Goal: Task Accomplishment & Management: Complete application form

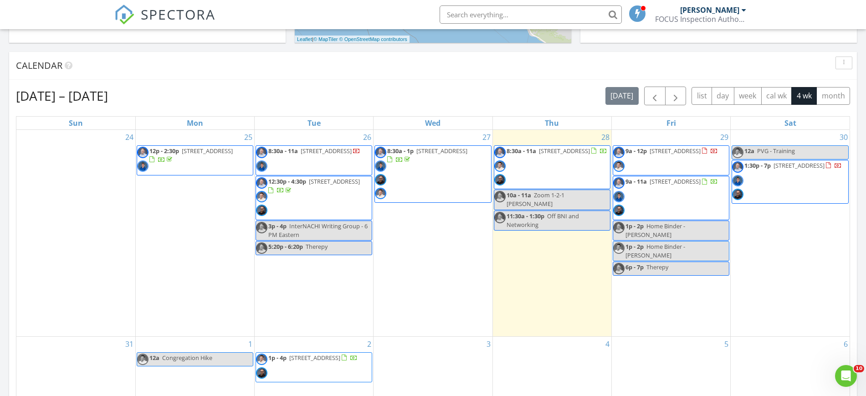
click at [560, 164] on span "8:30a - 11a 221 Shoveler, Irvine 92618" at bounding box center [550, 167] width 113 height 41
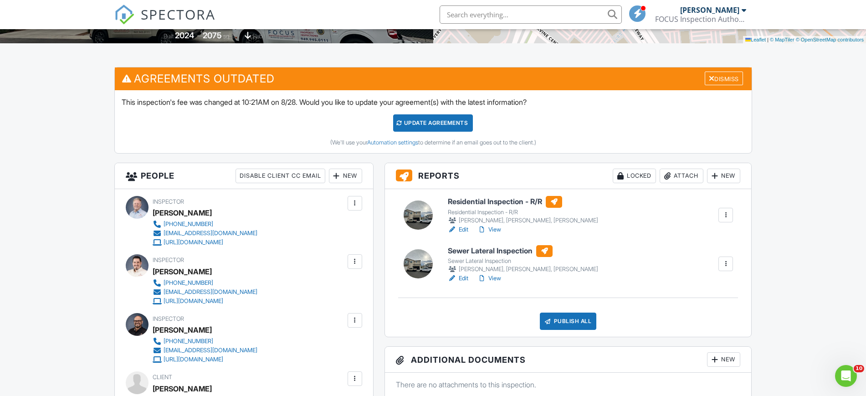
scroll to position [196, 0]
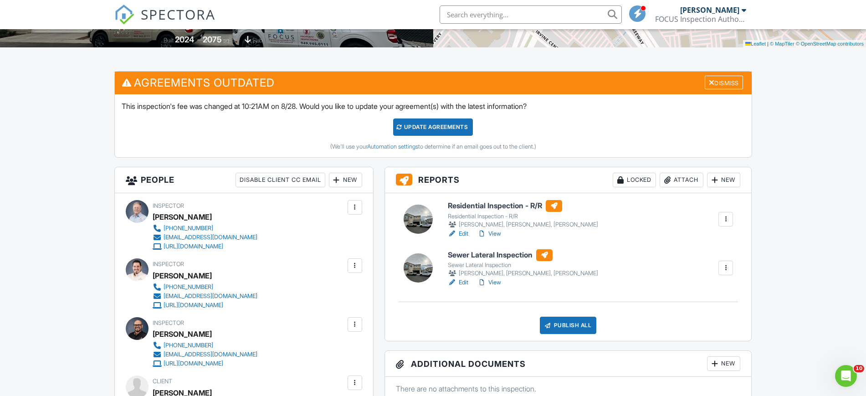
click at [709, 81] on div at bounding box center [712, 82] width 6 height 7
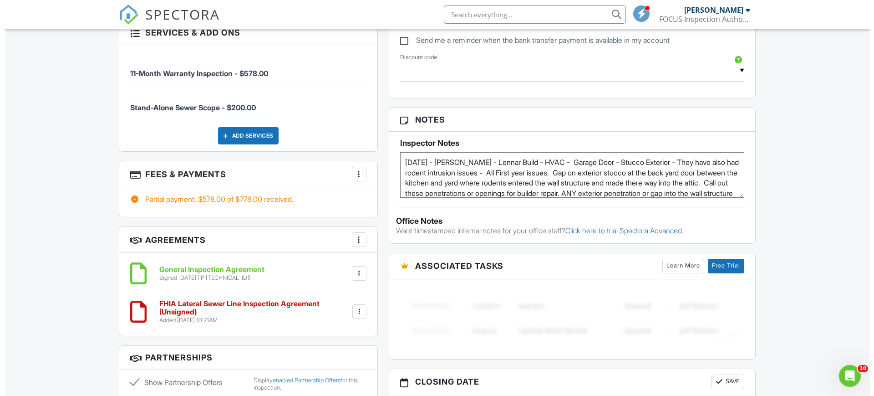
scroll to position [630, 0]
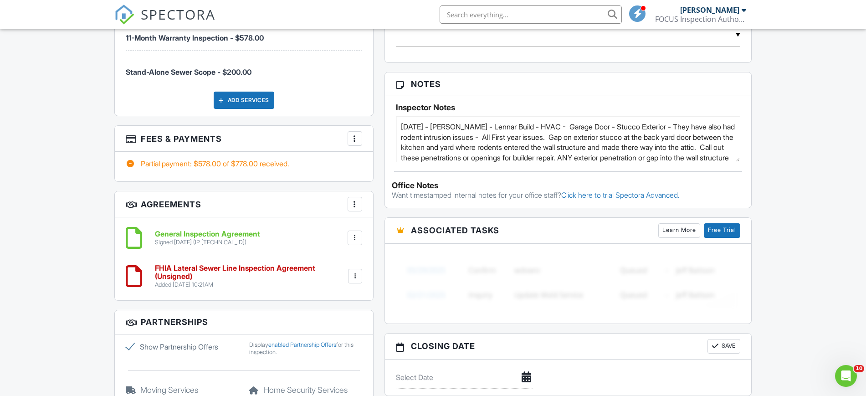
click at [354, 142] on div at bounding box center [354, 138] width 9 height 9
click at [393, 165] on li "Edit Fees & Payments" at bounding box center [400, 166] width 95 height 23
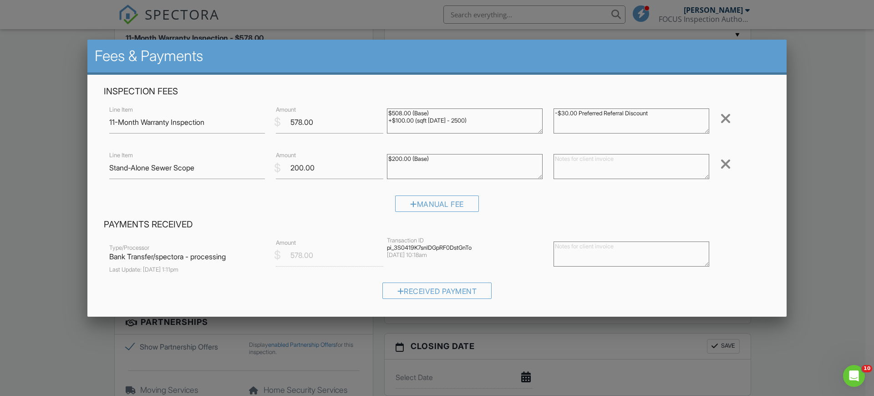
click at [394, 157] on textarea "$200.00 (Base)" at bounding box center [465, 166] width 156 height 25
type textarea "$250.00 (Base)"
click at [555, 168] on textarea at bounding box center [632, 166] width 156 height 25
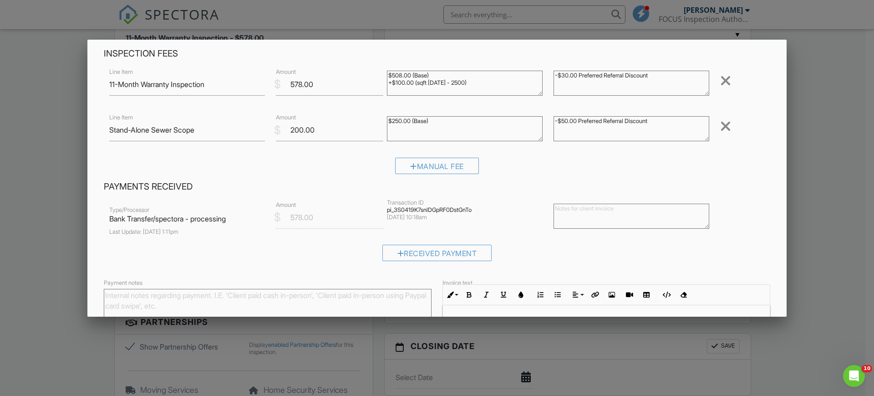
scroll to position [138, 0]
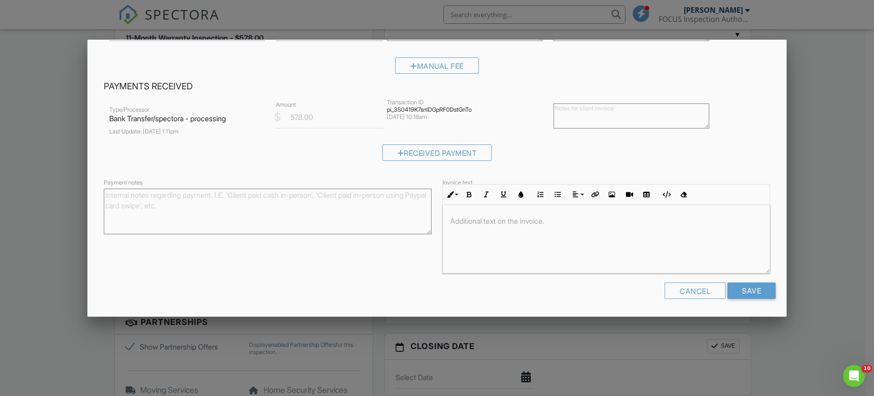
type textarea "-$50.00 Preferred Referral Discount"
click at [741, 291] on input "Save" at bounding box center [752, 290] width 48 height 16
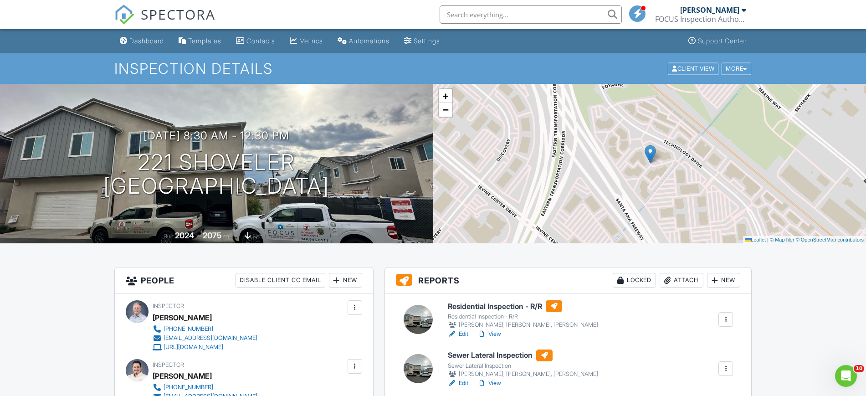
click at [136, 40] on div "Dashboard" at bounding box center [146, 41] width 35 height 8
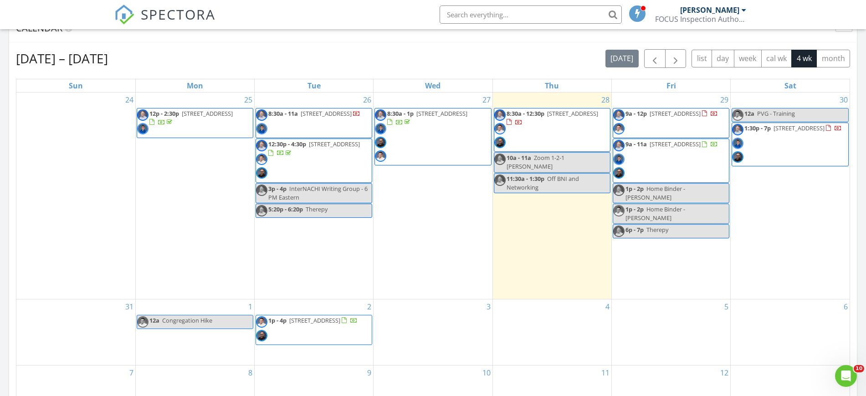
scroll to position [382, 0]
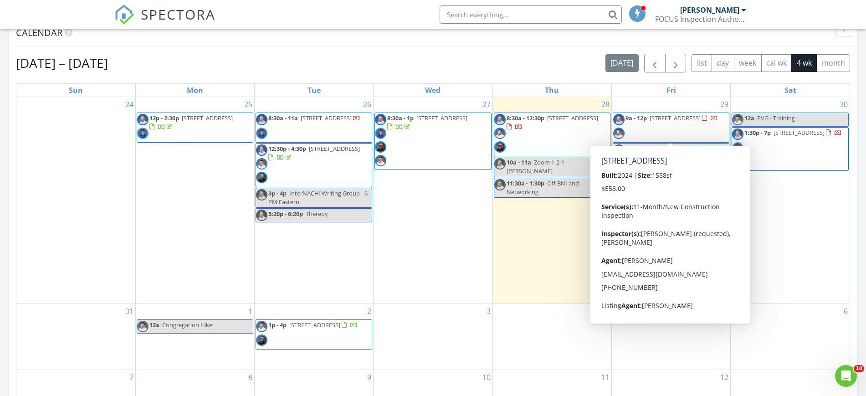
click at [696, 128] on span "9a - 12p 131 Moonflower Rd , Mission Viejo 92675" at bounding box center [665, 127] width 105 height 27
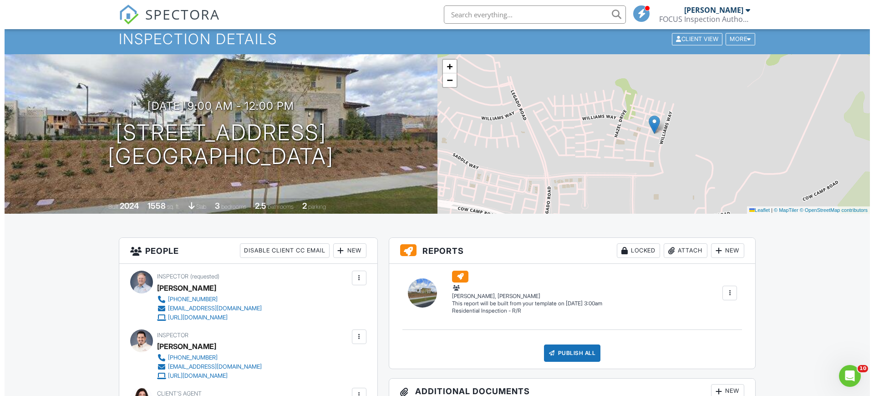
scroll to position [25, 0]
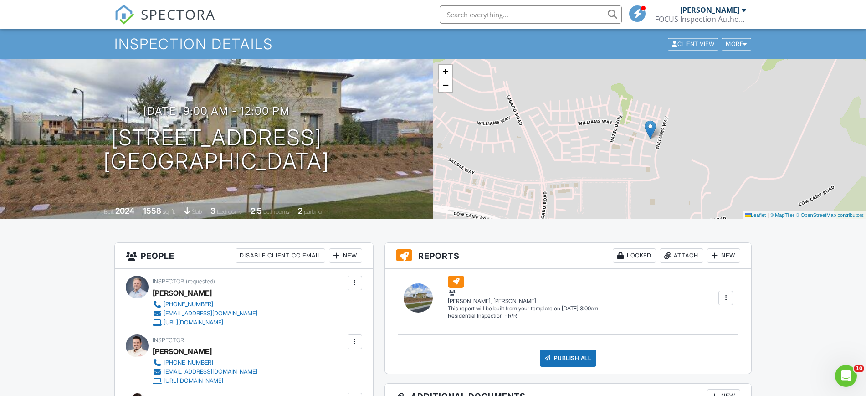
drag, startPoint x: 870, startPoint y: 64, endPoint x: 873, endPoint y: 71, distance: 7.5
click at [0, 0] on div at bounding box center [0, 0] width 0 height 0
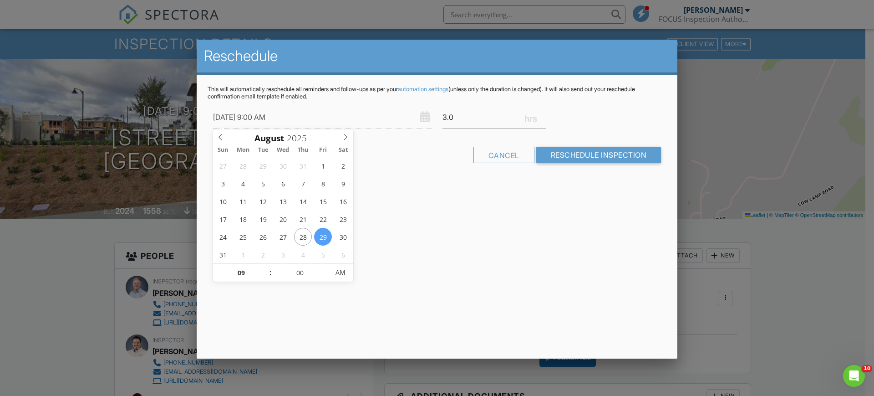
type input "09/03/2025 9:00 AM"
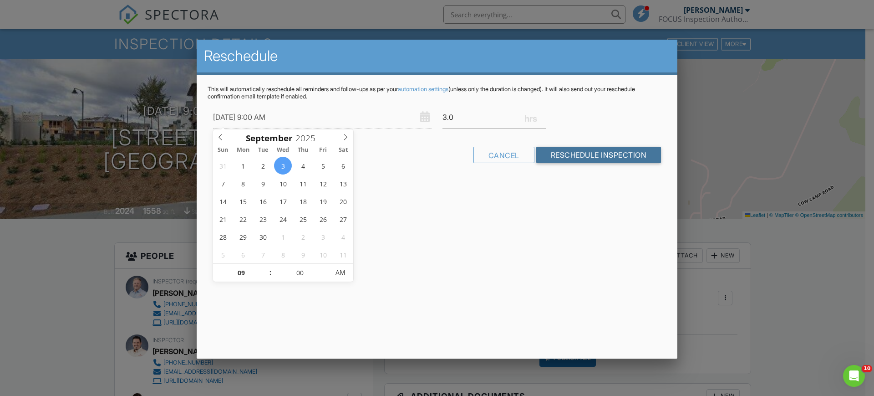
click at [608, 148] on input "Reschedule Inspection" at bounding box center [598, 155] width 125 height 16
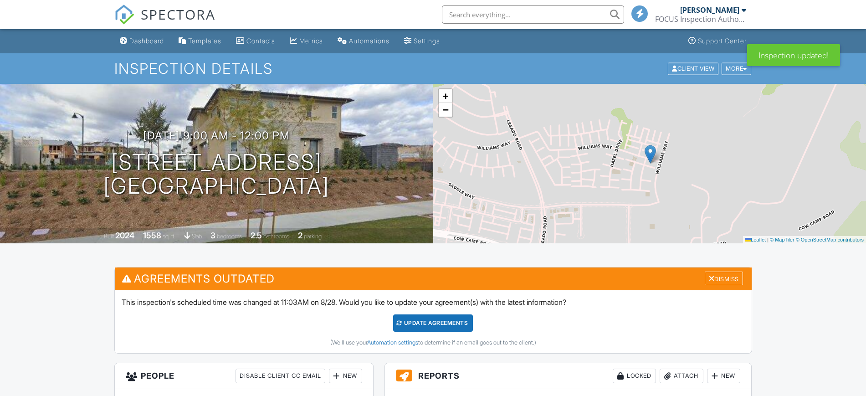
click at [430, 322] on div "Update Agreements" at bounding box center [433, 322] width 80 height 17
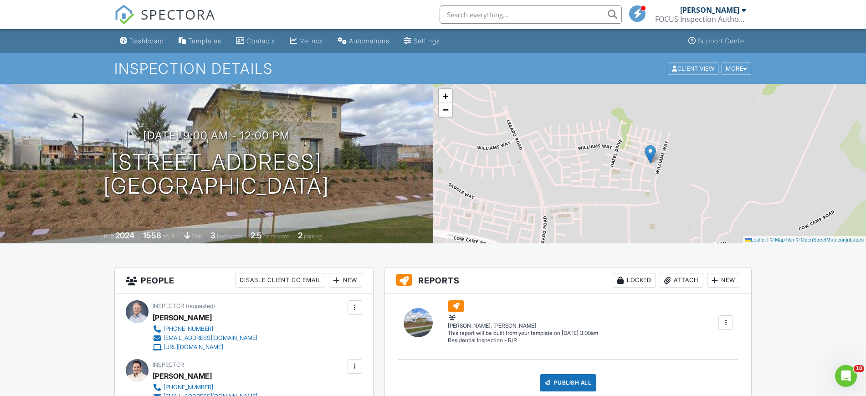
click at [146, 39] on div "Dashboard" at bounding box center [146, 41] width 35 height 8
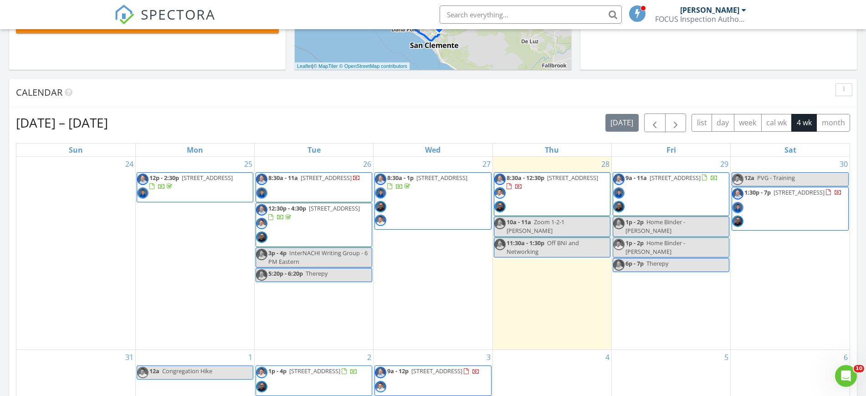
scroll to position [361, 0]
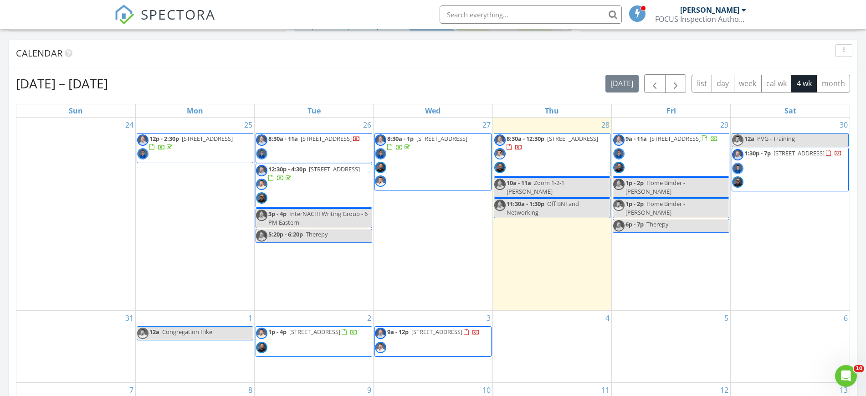
click at [652, 235] on div "29 9a - 11a 106 S Sierra Madre Blvd 5E, Pasadena 91107 1p - 2p Home Binder - Br…" at bounding box center [671, 213] width 118 height 193
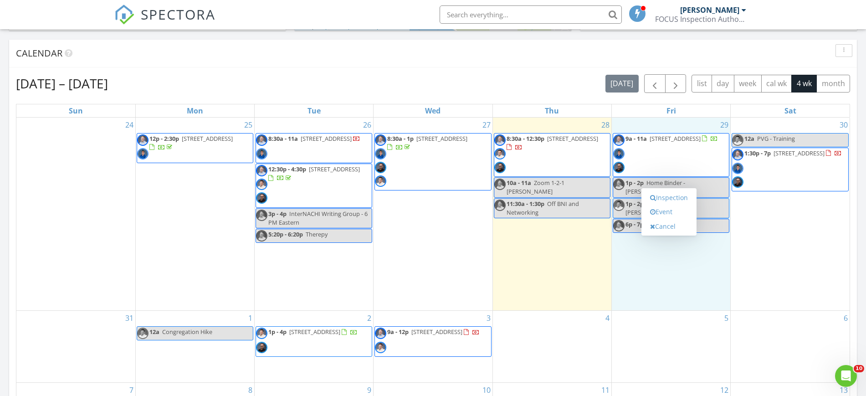
click at [661, 212] on link "Event" at bounding box center [668, 211] width 47 height 15
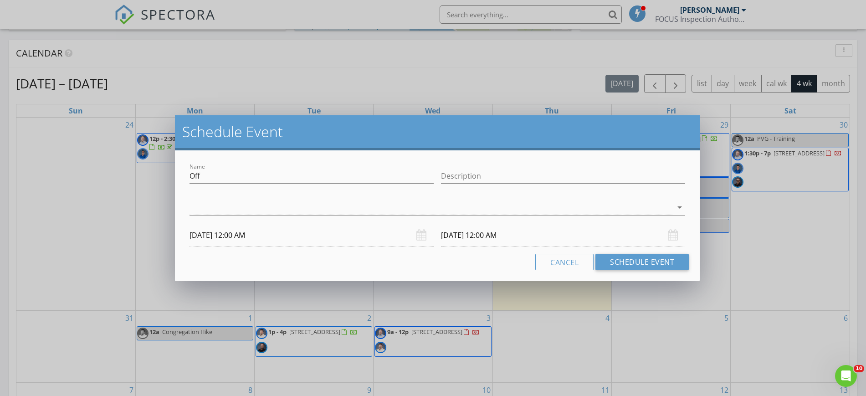
click at [260, 200] on div at bounding box center [430, 207] width 483 height 15
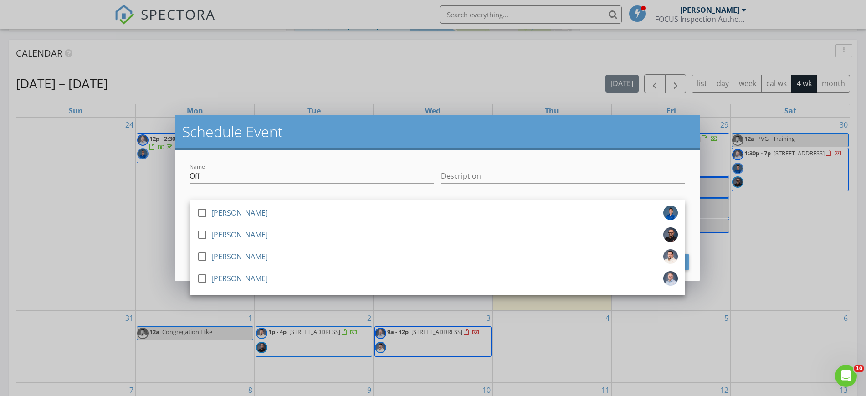
click at [203, 234] on div at bounding box center [201, 234] width 15 height 15
click at [265, 175] on input "Off" at bounding box center [311, 175] width 244 height 15
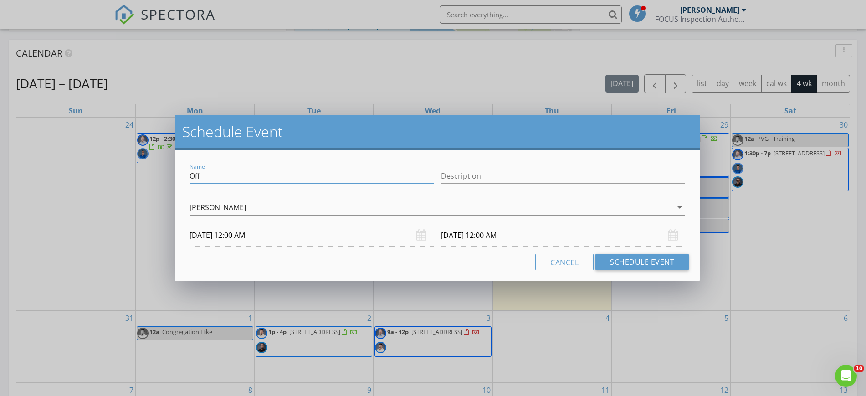
click at [232, 236] on input "08/29/2025 12:00 AM" at bounding box center [311, 235] width 244 height 22
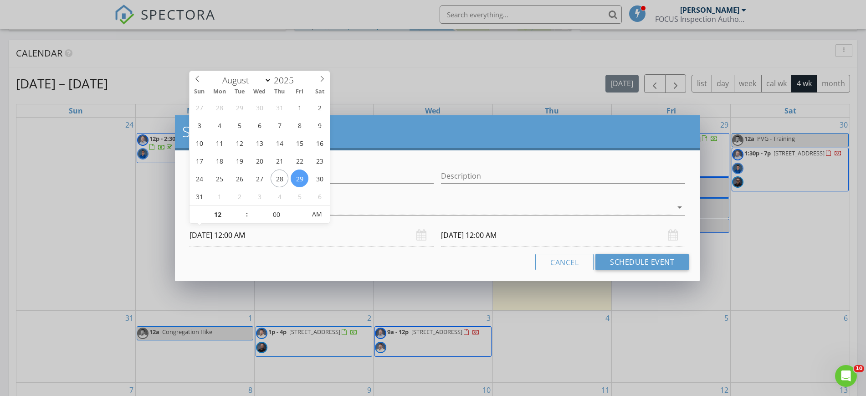
type input "08/29/2025 12:00 PM"
click at [317, 213] on span "PM" at bounding box center [316, 214] width 25 height 18
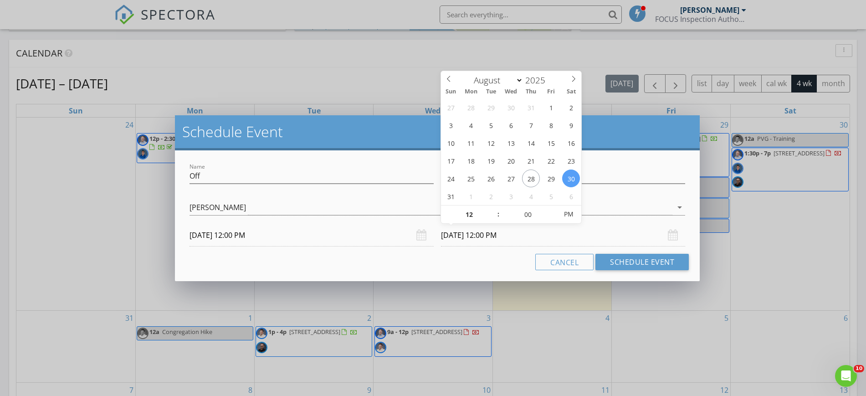
click at [532, 235] on input "08/30/2025 12:00 PM" at bounding box center [563, 235] width 244 height 22
type input "08/29/2025 12:00 PM"
type input "01"
type input "08/29/2025 1:00 PM"
click at [492, 207] on span at bounding box center [493, 209] width 6 height 9
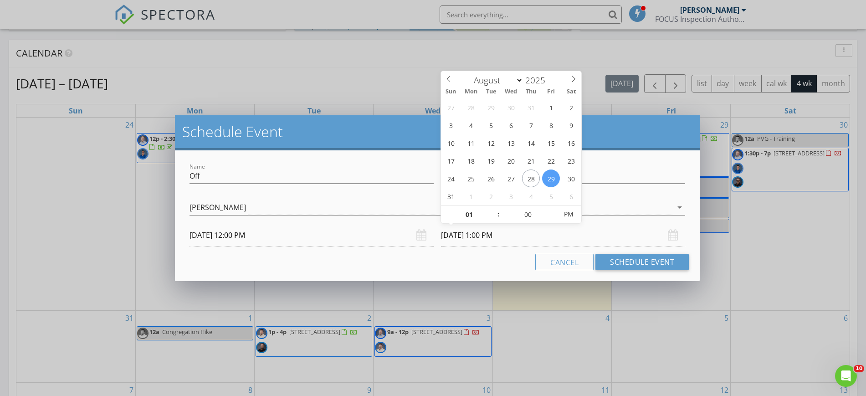
type input "02"
type input "08/29/2025 2:00 PM"
click at [492, 207] on span at bounding box center [493, 209] width 6 height 9
type input "03"
type input "08/29/2025 3:00 PM"
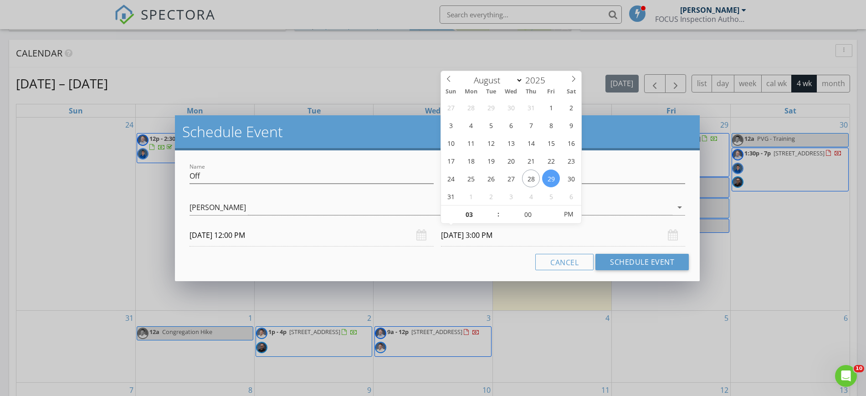
click at [492, 207] on span at bounding box center [493, 209] width 6 height 9
type input "04"
type input "08/29/2025 4:00 PM"
click at [492, 207] on span at bounding box center [493, 209] width 6 height 9
type input "05"
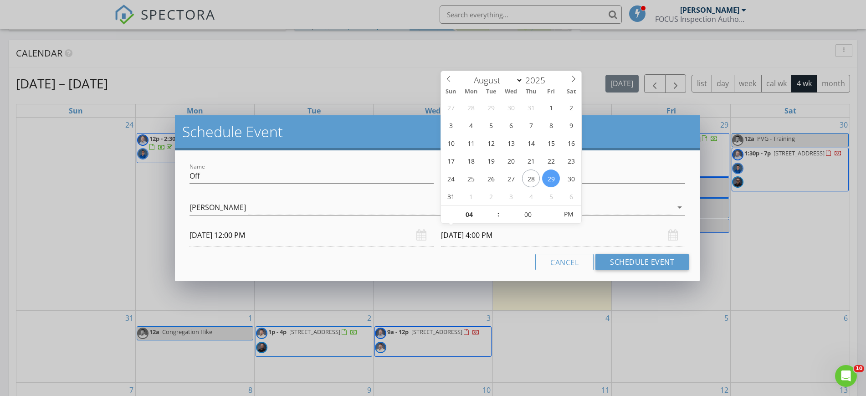
type input "08/29/2025 5:00 PM"
click at [492, 207] on span at bounding box center [493, 209] width 6 height 9
type input "06"
type input "08/29/2025 6:00 PM"
click at [496, 208] on span at bounding box center [493, 209] width 6 height 9
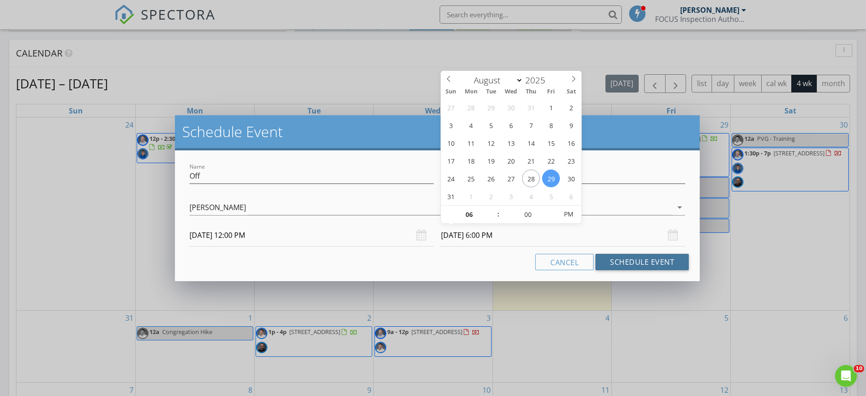
click at [641, 261] on button "Schedule Event" at bounding box center [641, 262] width 93 height 16
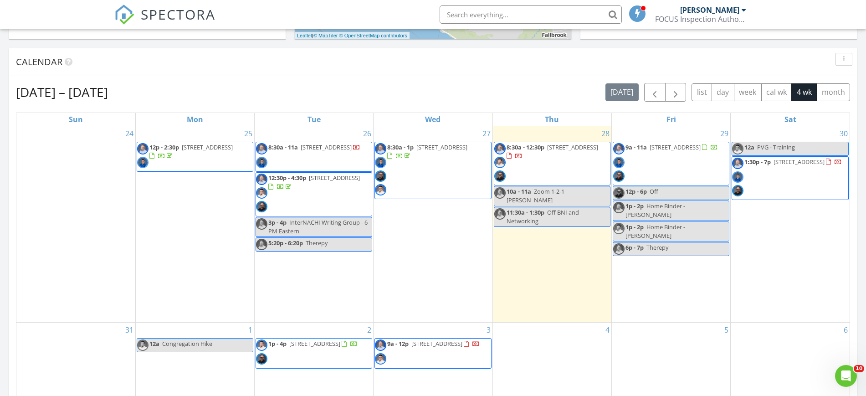
scroll to position [379, 0]
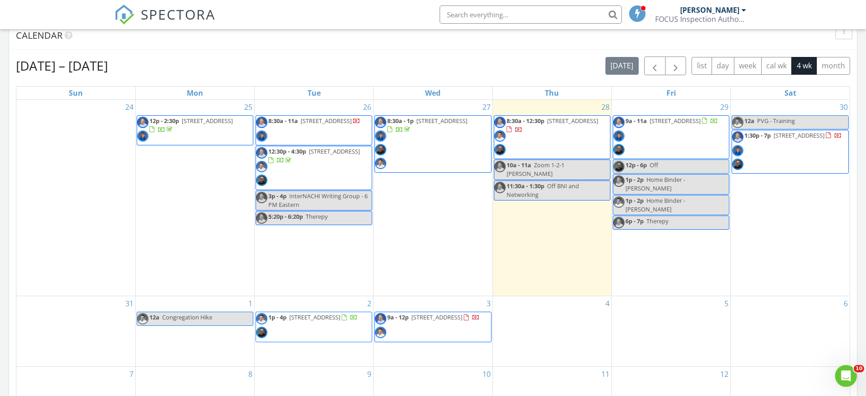
click at [694, 317] on div "5" at bounding box center [671, 331] width 118 height 70
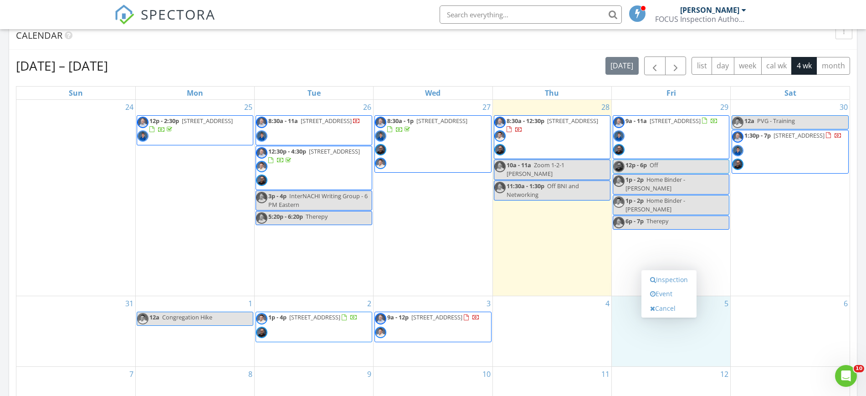
click at [680, 281] on link "Inspection" at bounding box center [668, 279] width 47 height 15
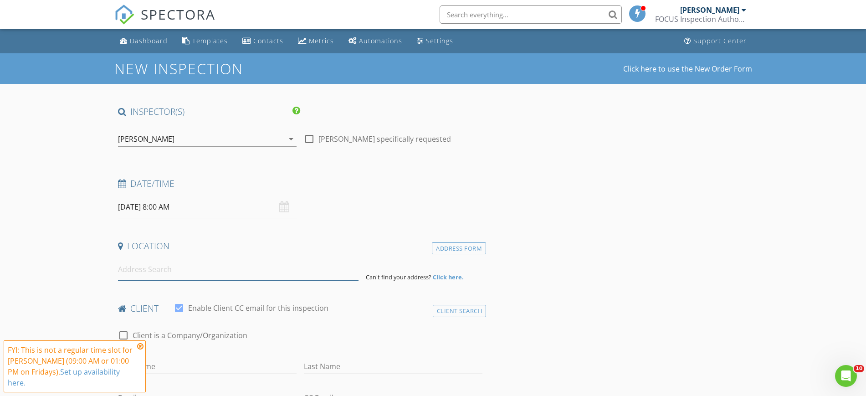
click at [174, 268] on input at bounding box center [238, 269] width 240 height 22
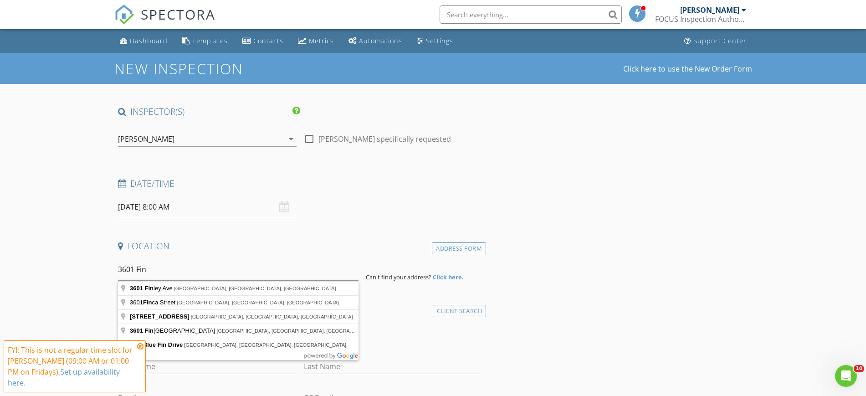
type input "[STREET_ADDRESS][PERSON_NAME]"
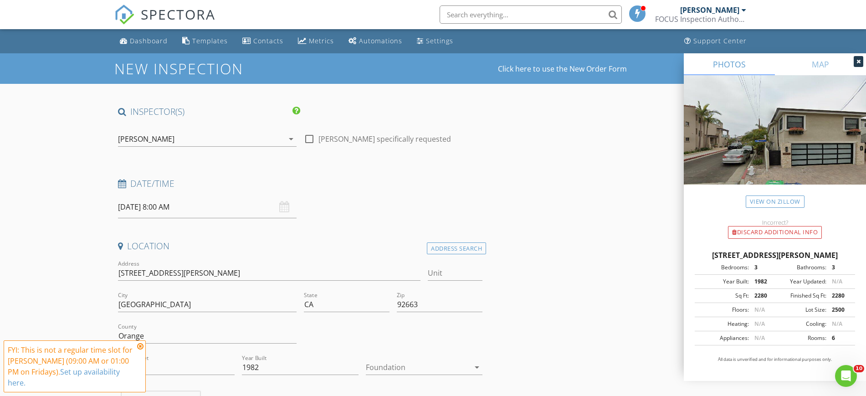
click at [138, 347] on icon at bounding box center [140, 345] width 6 height 7
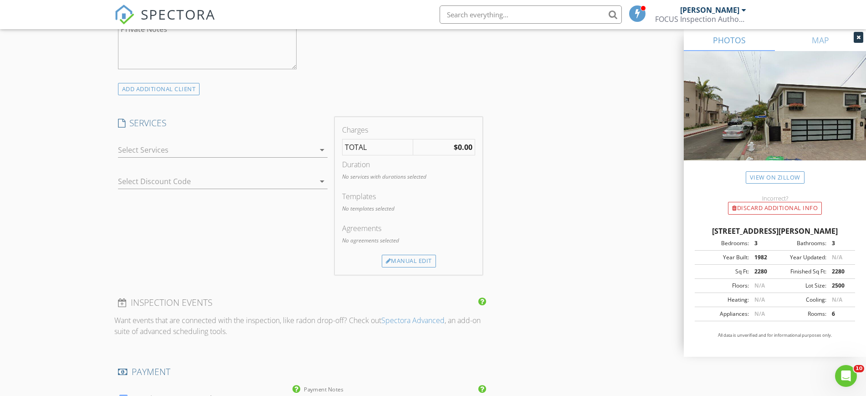
scroll to position [656, 0]
click at [321, 155] on icon "arrow_drop_down" at bounding box center [321, 153] width 11 height 11
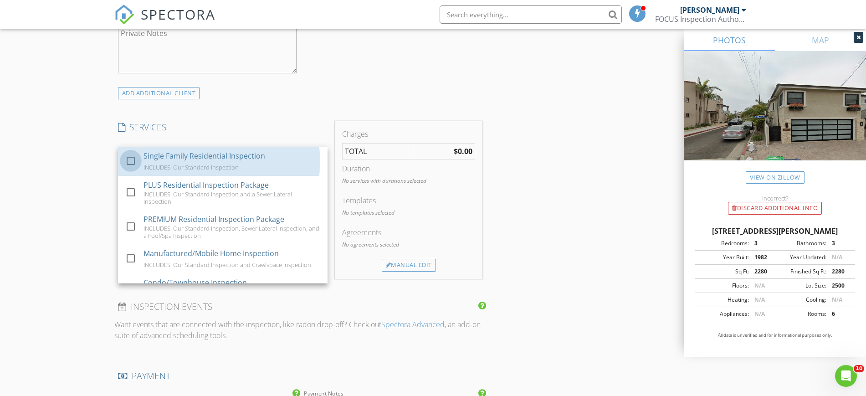
click at [128, 158] on div at bounding box center [130, 160] width 15 height 15
checkbox input "true"
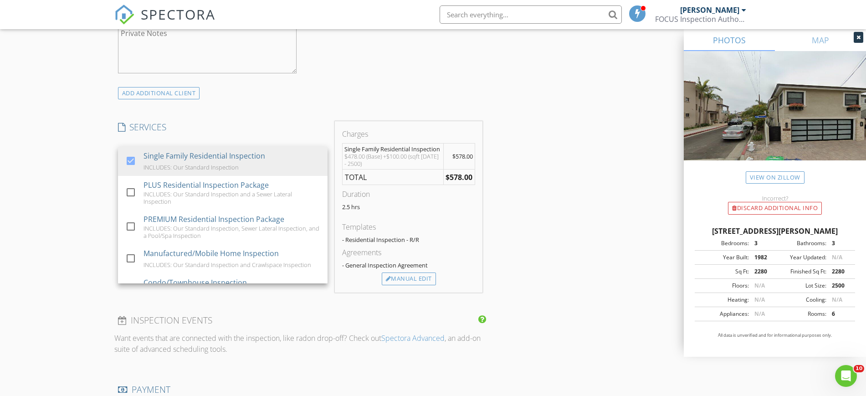
click at [411, 276] on div "Manual Edit" at bounding box center [409, 278] width 54 height 13
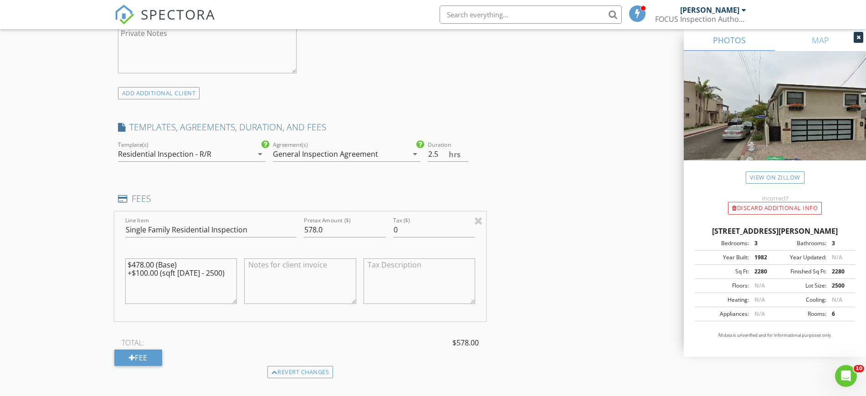
click at [161, 150] on div "Residential Inspection - R/R" at bounding box center [164, 154] width 93 height 8
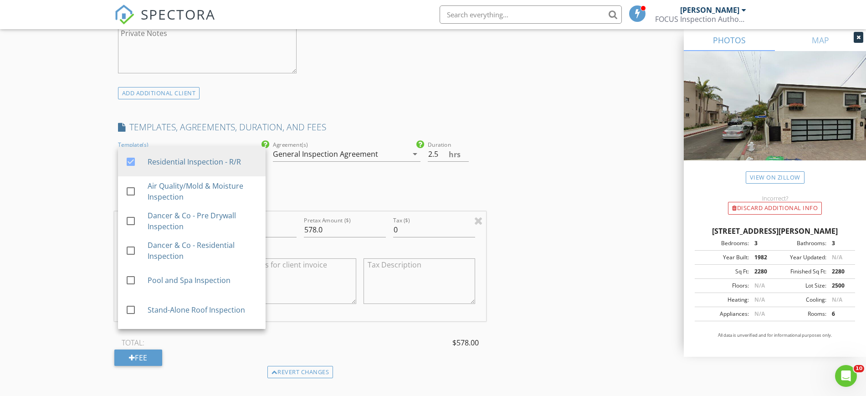
click at [360, 133] on div "TEMPLATES, AGREEMENTS, DURATION, AND FEES" at bounding box center [300, 130] width 372 height 18
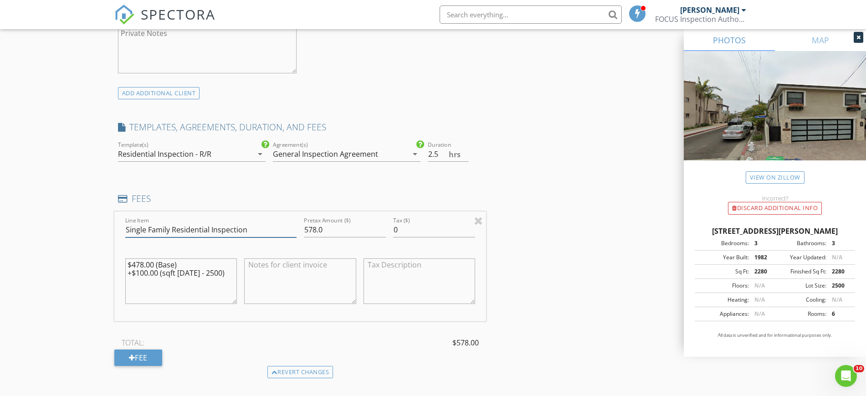
click at [170, 227] on input "Single Family Residential Inspection" at bounding box center [210, 229] width 171 height 15
type input "Luxury Residential Inspection"
type input "3"
click at [466, 151] on input "3" at bounding box center [448, 154] width 41 height 15
click at [316, 229] on input "578.0" at bounding box center [345, 229] width 82 height 15
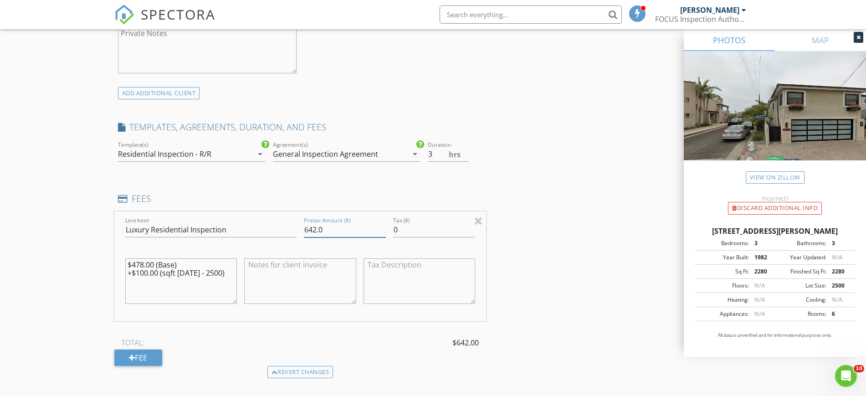
click at [324, 229] on input "642.0" at bounding box center [345, 229] width 82 height 15
type input "642.00"
click at [143, 262] on textarea "$478.00 (Base) +$100.00 (sqft [DATE] - 2500)" at bounding box center [181, 281] width 112 height 46
type textarea "$542.00 (Base) +$100.00 (sqft [DATE] - 2500)"
click at [254, 267] on textarea at bounding box center [300, 281] width 112 height 46
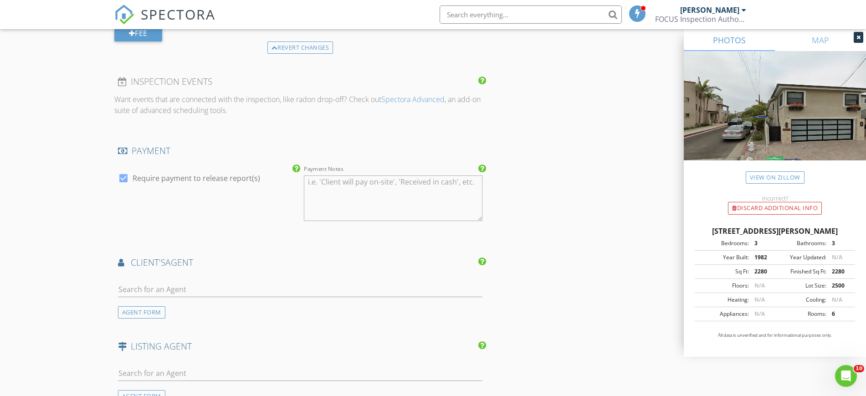
scroll to position [1031, 0]
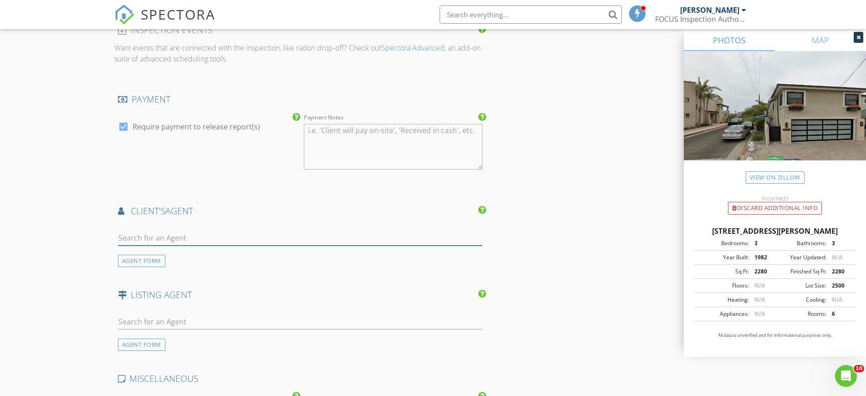
click at [209, 235] on input "text" at bounding box center [300, 237] width 365 height 15
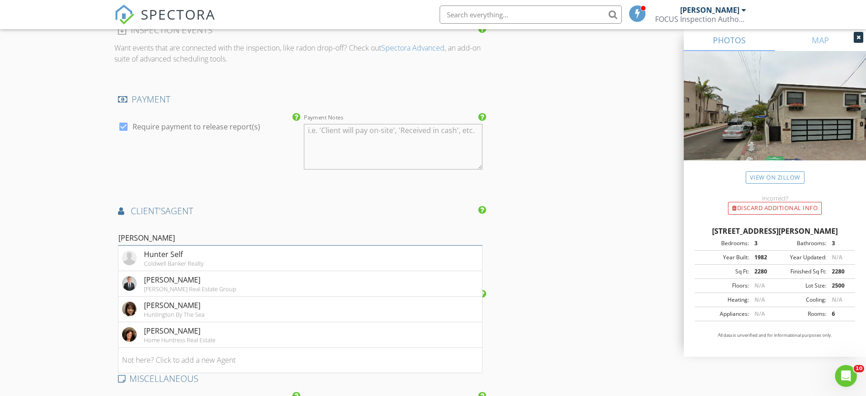
type input "[PERSON_NAME]"
click at [158, 279] on div "[PERSON_NAME]" at bounding box center [190, 279] width 92 height 11
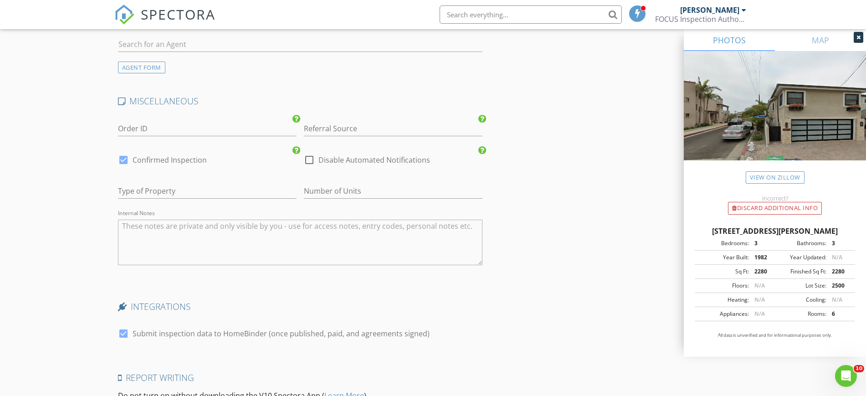
scroll to position [1538, 0]
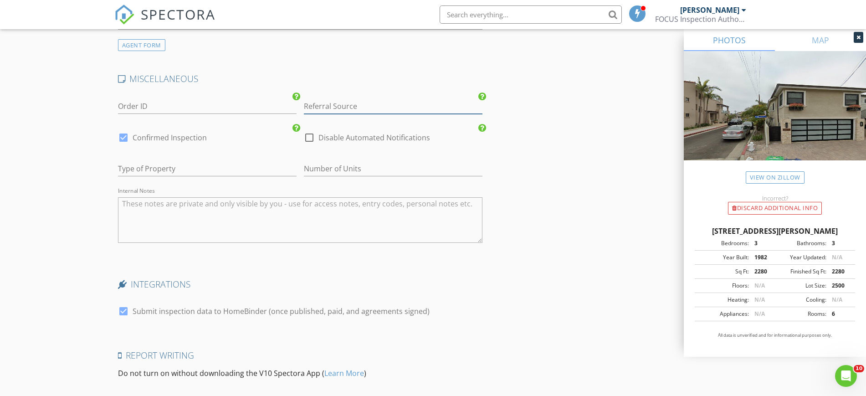
click at [364, 104] on input "Referral Source" at bounding box center [393, 106] width 179 height 15
click at [337, 123] on div "[PERSON_NAME] Group" at bounding box center [393, 124] width 178 height 18
type input "[PERSON_NAME] Group"
click at [180, 169] on input "text" at bounding box center [207, 168] width 179 height 15
type input "SFR"
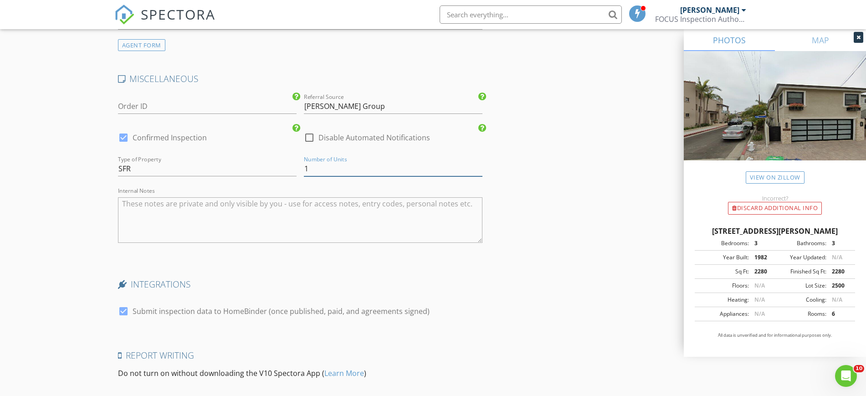
type input "1"
click at [173, 217] on textarea "Internal Notes" at bounding box center [300, 220] width 365 height 46
type textarea "^"
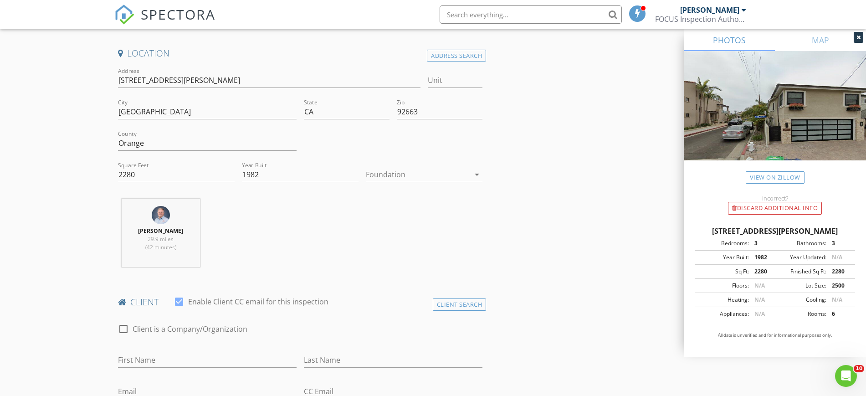
scroll to position [47, 0]
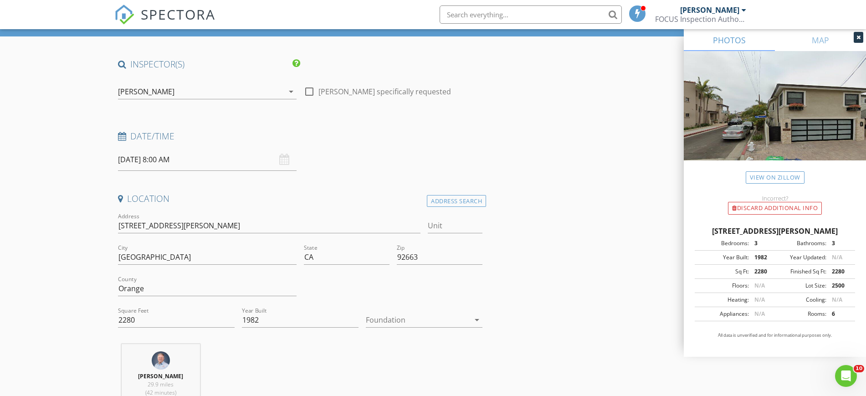
type textarea "$642 is at .28 per Sqft for luxury home. $578 is at .25 per Sqft. Regular"
click at [205, 161] on input "09/05/2025 8:00 AM" at bounding box center [207, 159] width 179 height 22
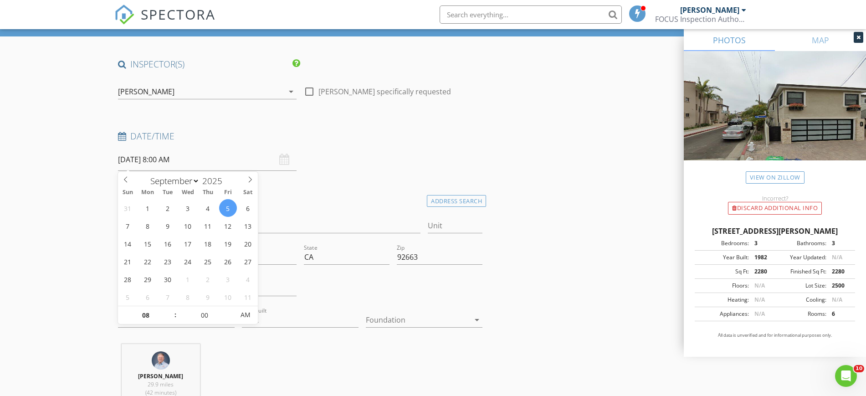
type input "09"
type input "09/05/2025 9:00 AM"
click at [171, 309] on span at bounding box center [171, 310] width 6 height 9
type input "10"
type input "09/05/2025 10:00 AM"
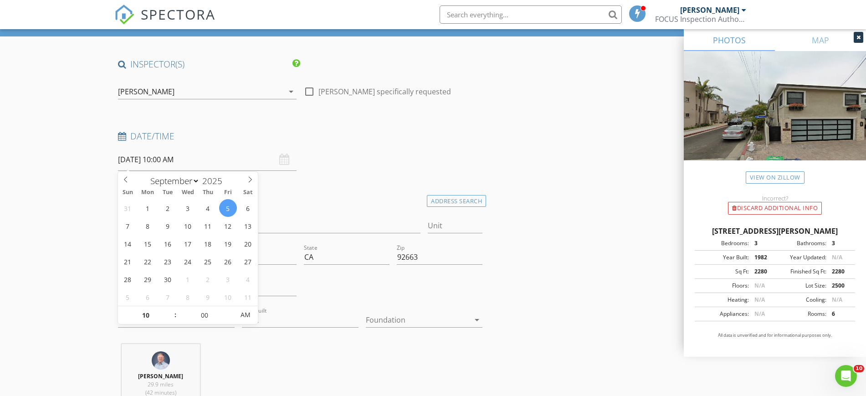
click at [171, 309] on span at bounding box center [171, 310] width 6 height 9
click at [401, 136] on h4 "Date/Time" at bounding box center [300, 136] width 365 height 12
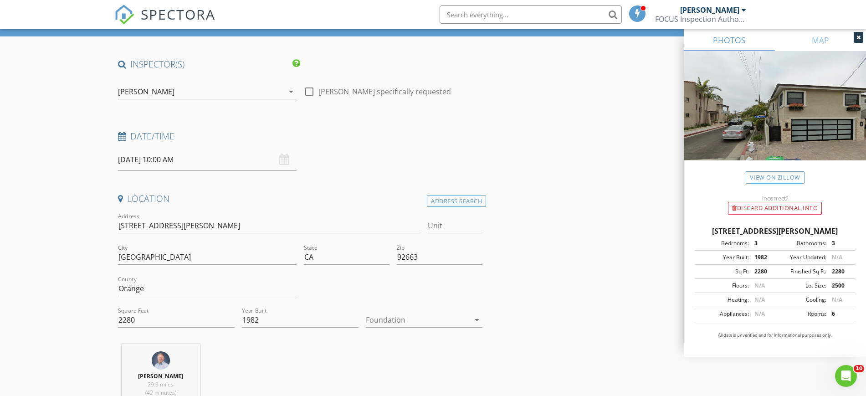
click at [291, 93] on icon "arrow_drop_down" at bounding box center [291, 91] width 11 height 11
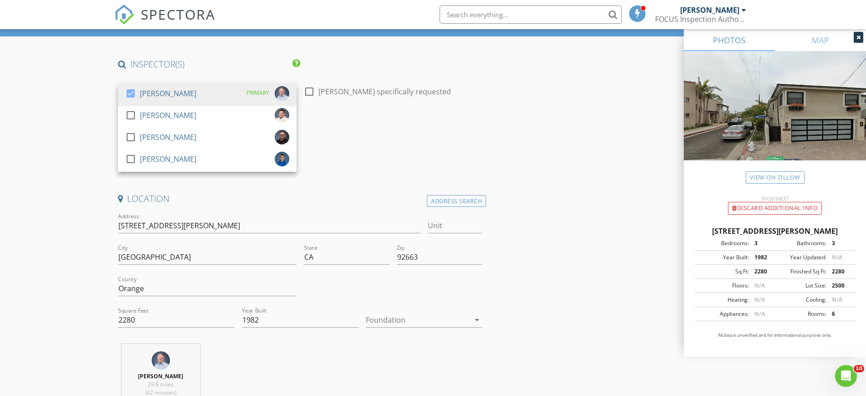
click at [132, 114] on div at bounding box center [130, 114] width 15 height 15
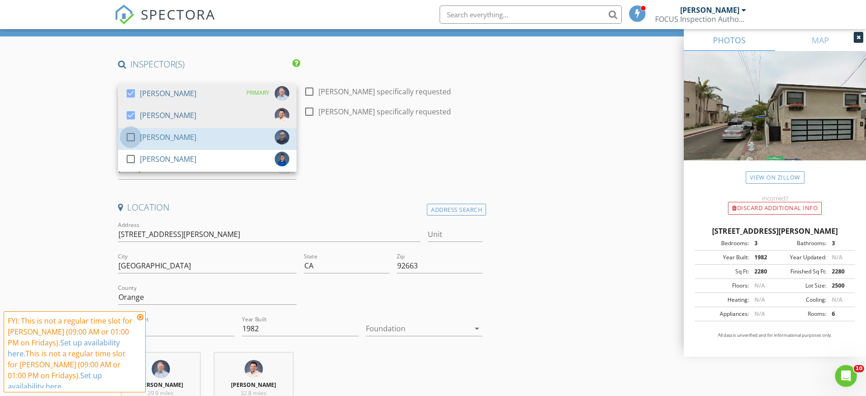
click at [129, 133] on div at bounding box center [130, 136] width 15 height 15
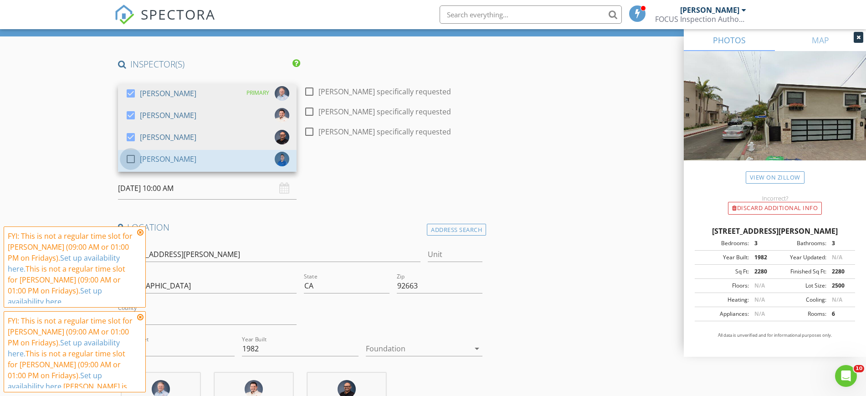
click at [129, 158] on div at bounding box center [130, 158] width 15 height 15
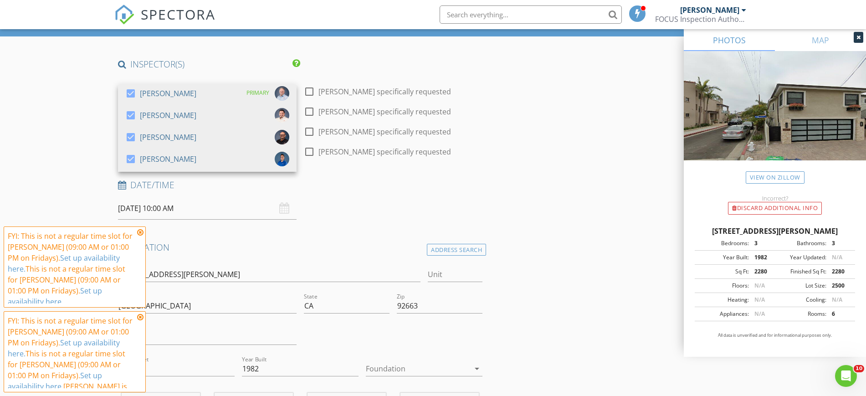
click at [140, 232] on icon at bounding box center [140, 232] width 6 height 7
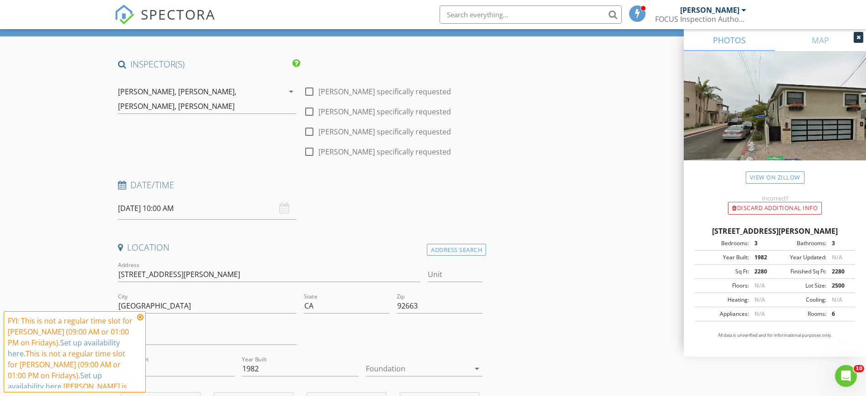
click at [141, 316] on icon at bounding box center [140, 316] width 6 height 7
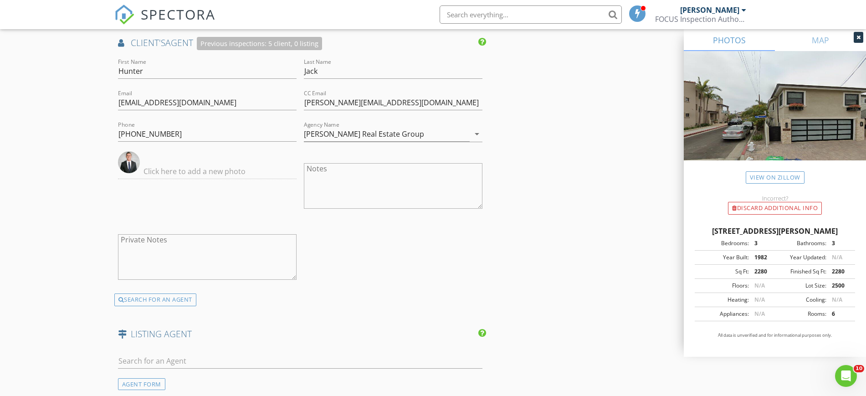
scroll to position [1683, 0]
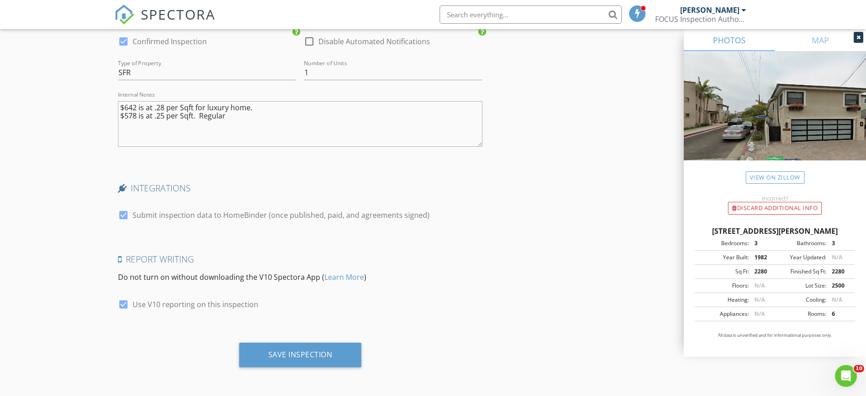
click at [304, 351] on div "Save Inspection" at bounding box center [300, 354] width 64 height 9
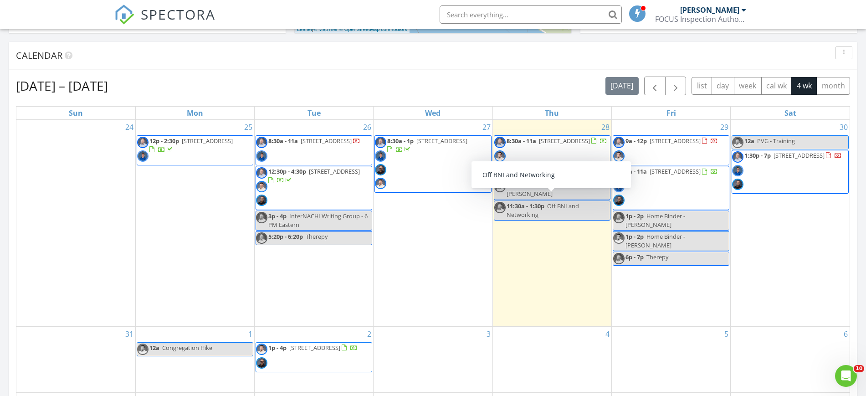
scroll to position [847, 883]
